Goal: Check status: Check status

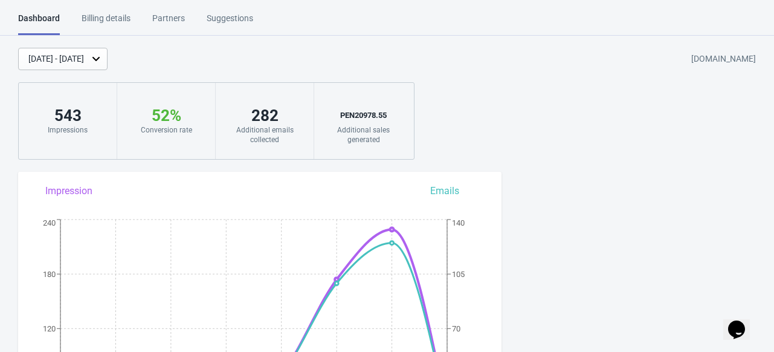
click at [108, 65] on div "[DATE] - [DATE]" at bounding box center [62, 59] width 89 height 22
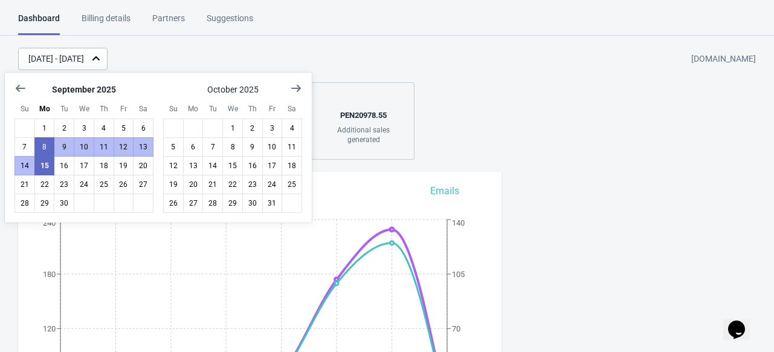
click at [84, 60] on div "[DATE] - [DATE]" at bounding box center [56, 59] width 56 height 13
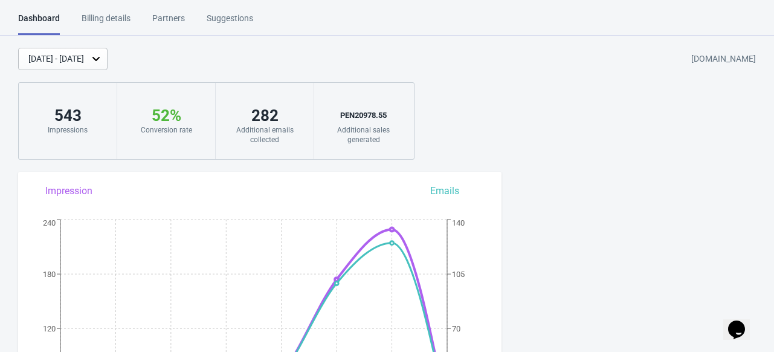
click at [82, 53] on div "[DATE] - [DATE]" at bounding box center [56, 59] width 56 height 13
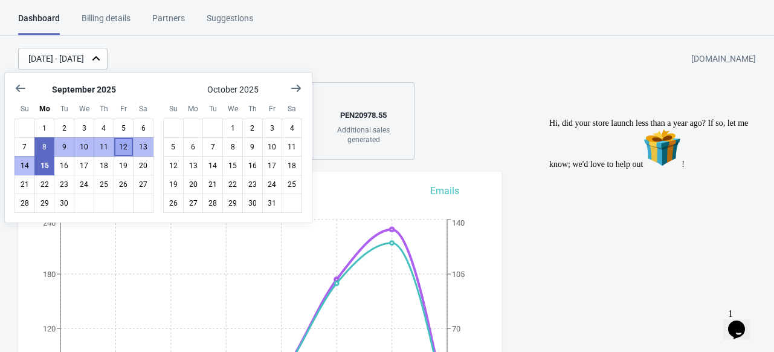
click at [123, 141] on button "12" at bounding box center [124, 146] width 21 height 19
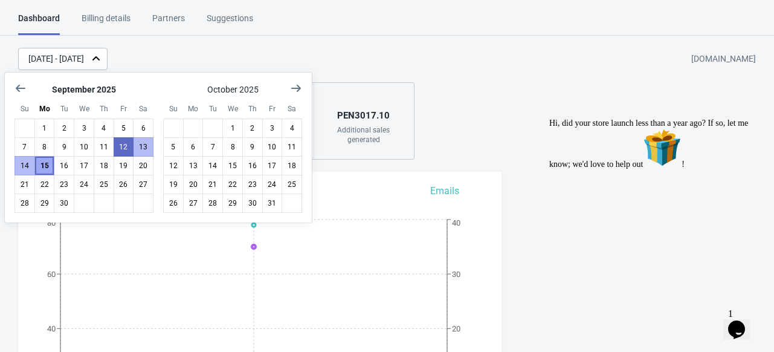
click at [46, 163] on button "15" at bounding box center [44, 165] width 21 height 19
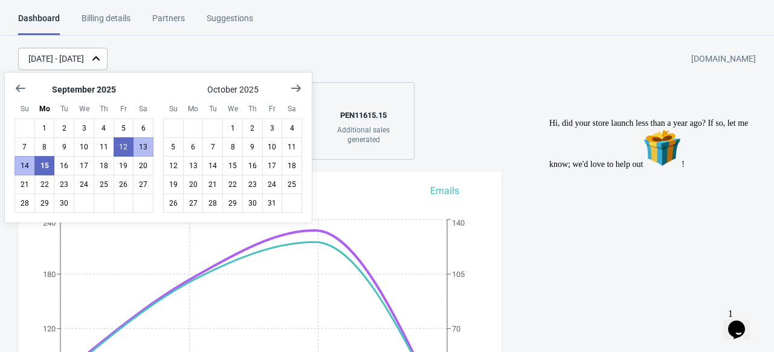
click at [490, 95] on div "[DATE] - [DATE] [DOMAIN_NAME] 501 Impressions 56 % Your Tada Widget has a conve…" at bounding box center [387, 104] width 774 height 112
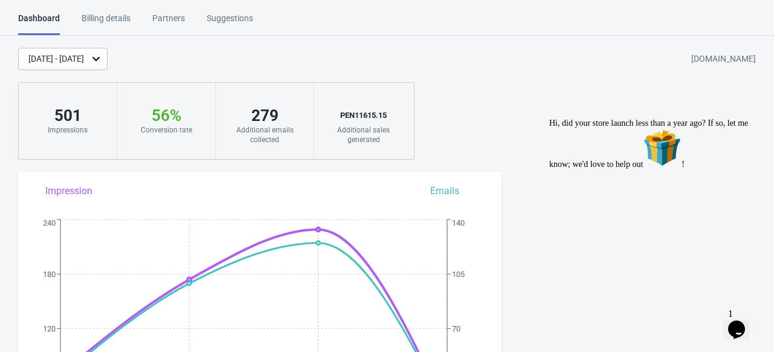
click at [375, 118] on div "PEN 11615.15" at bounding box center [363, 115] width 74 height 19
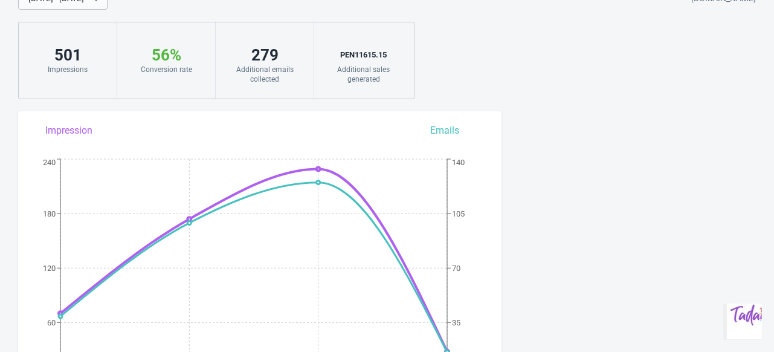
click at [494, 66] on div "[DATE] - [DATE] [DOMAIN_NAME] 501 Impressions 56 % Your Tada Widget has a conve…" at bounding box center [387, 43] width 774 height 112
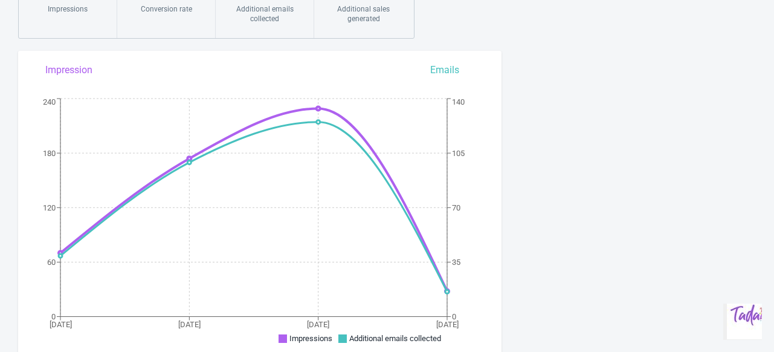
scroll to position [60, 0]
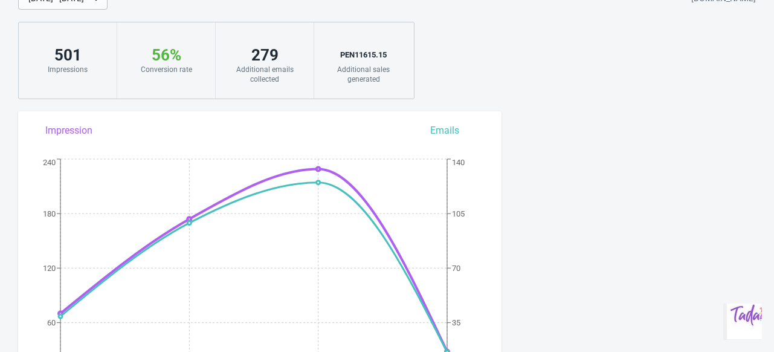
click at [471, 82] on div "[DATE] - [DATE] [DOMAIN_NAME] 501 Impressions 56 % Your Tada Widget has a conve…" at bounding box center [387, 43] width 774 height 112
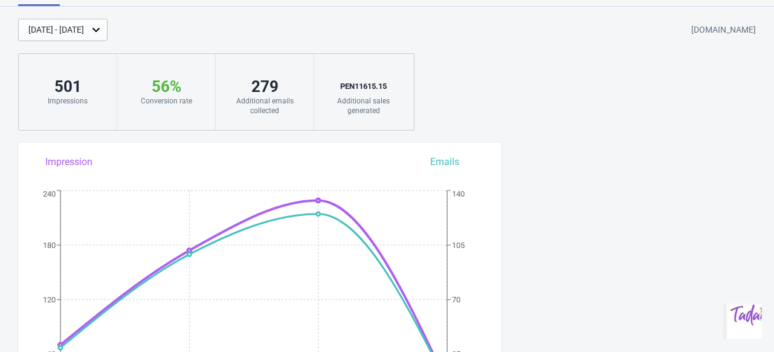
scroll to position [0, 0]
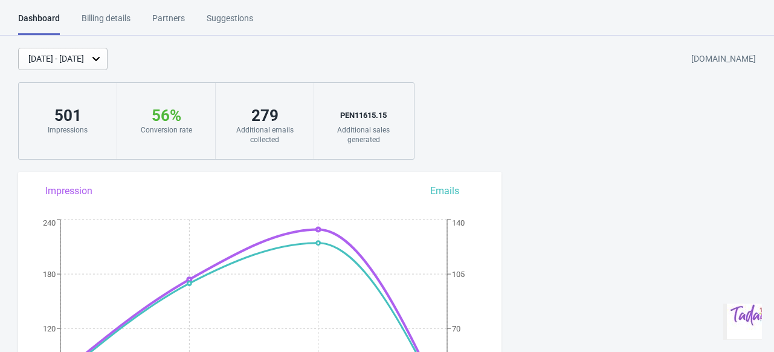
click at [502, 113] on div "[DATE] - [DATE] [DOMAIN_NAME] 501 Impressions 56 % Your Tada Widget has a conve…" at bounding box center [387, 104] width 774 height 112
click at [513, 140] on div "[DATE] - [DATE] [DOMAIN_NAME] 501 Impressions 56 % Your Tada Widget has a conve…" at bounding box center [387, 104] width 774 height 112
